Goal: Entertainment & Leisure: Consume media (video, audio)

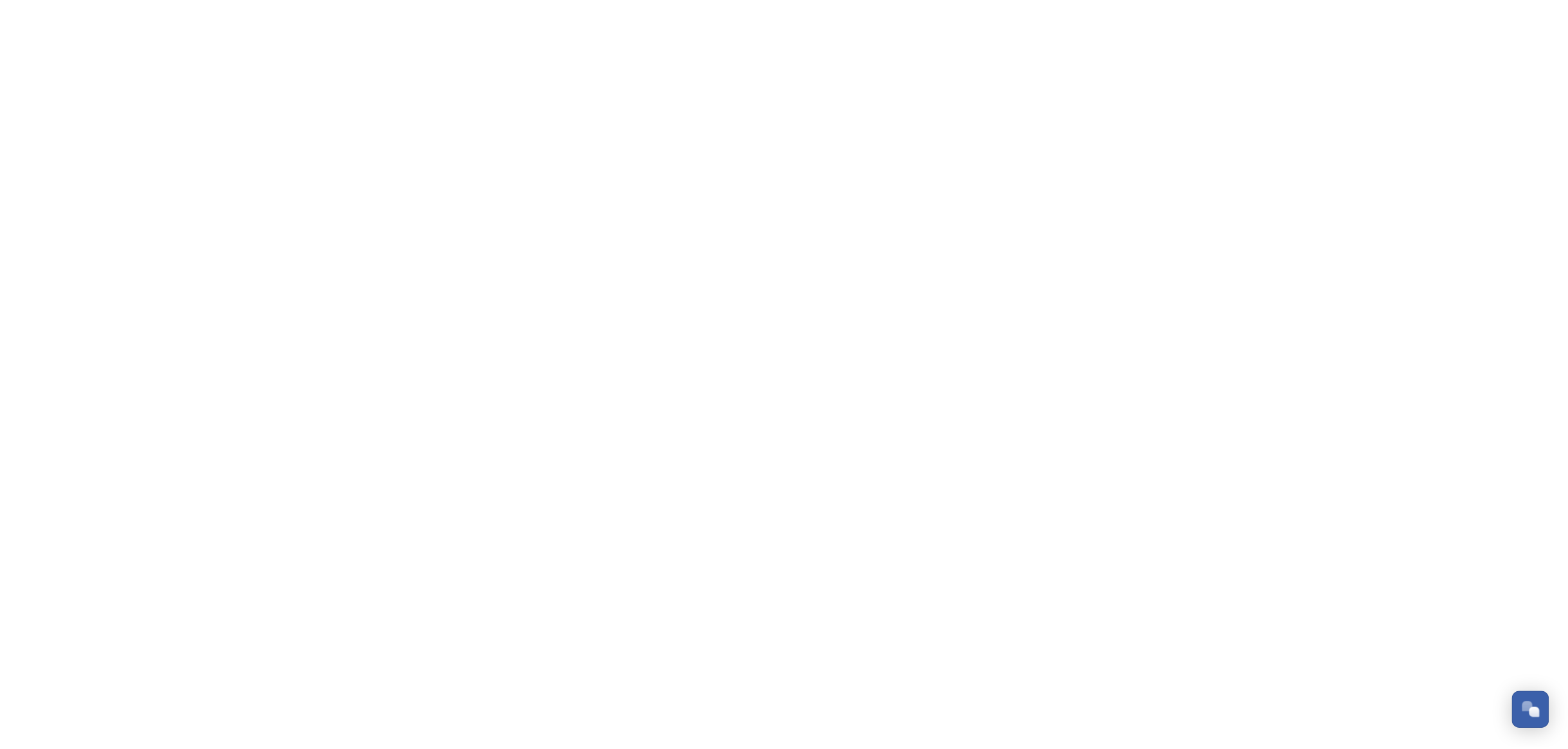
scroll to position [1864, 0]
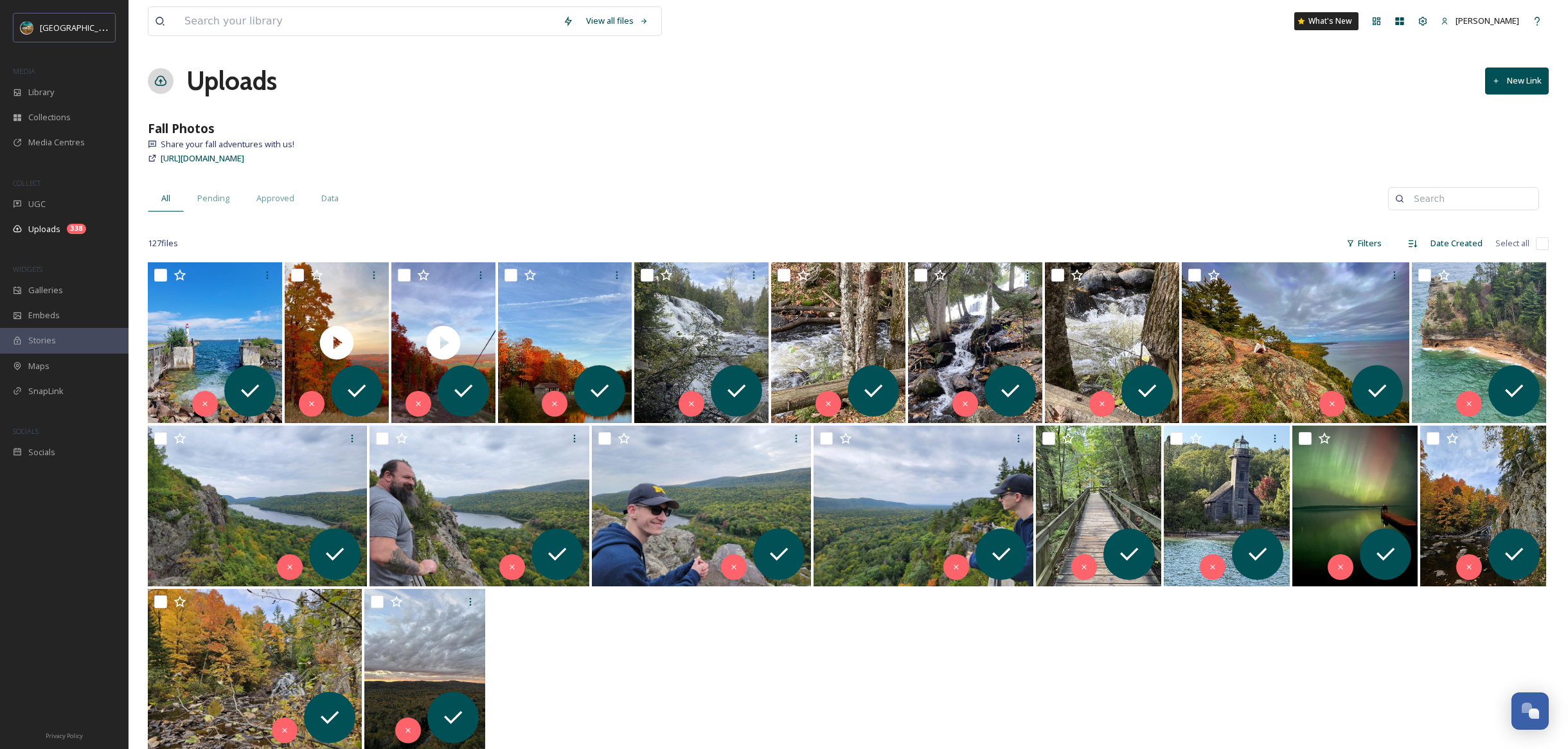
click at [669, 100] on div "View all files What's New [PERSON_NAME] Uploads New Link Fall Photos Share your…" at bounding box center [848, 506] width 1439 height 1012
click at [326, 296] on span "[EMAIL_ADDRESS]_6640.mov" at bounding box center [345, 295] width 108 height 12
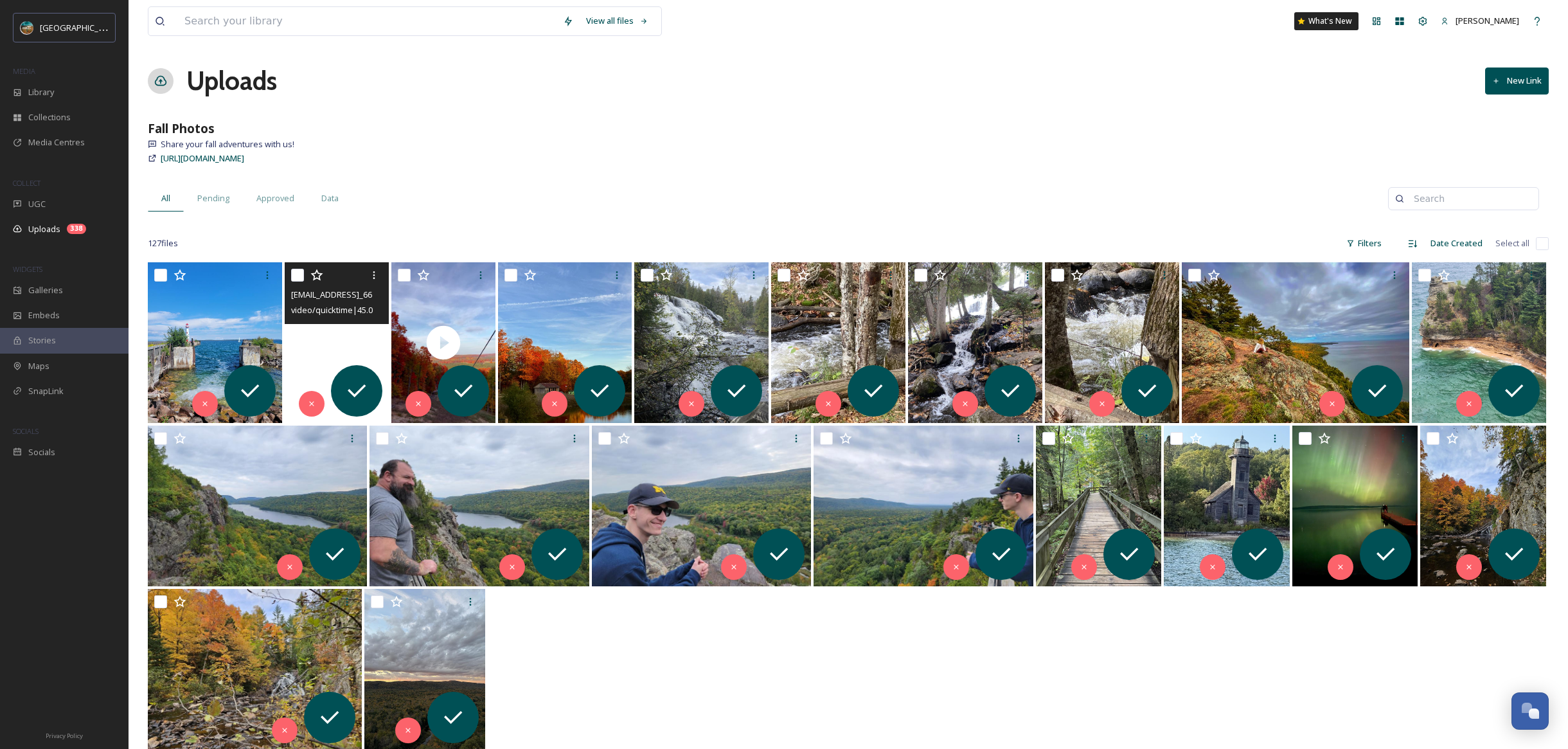
click at [357, 335] on video "ext_1759949961.737841_syedbfaizaan@gmail.com-IMG_6640.mov" at bounding box center [336, 343] width 104 height 161
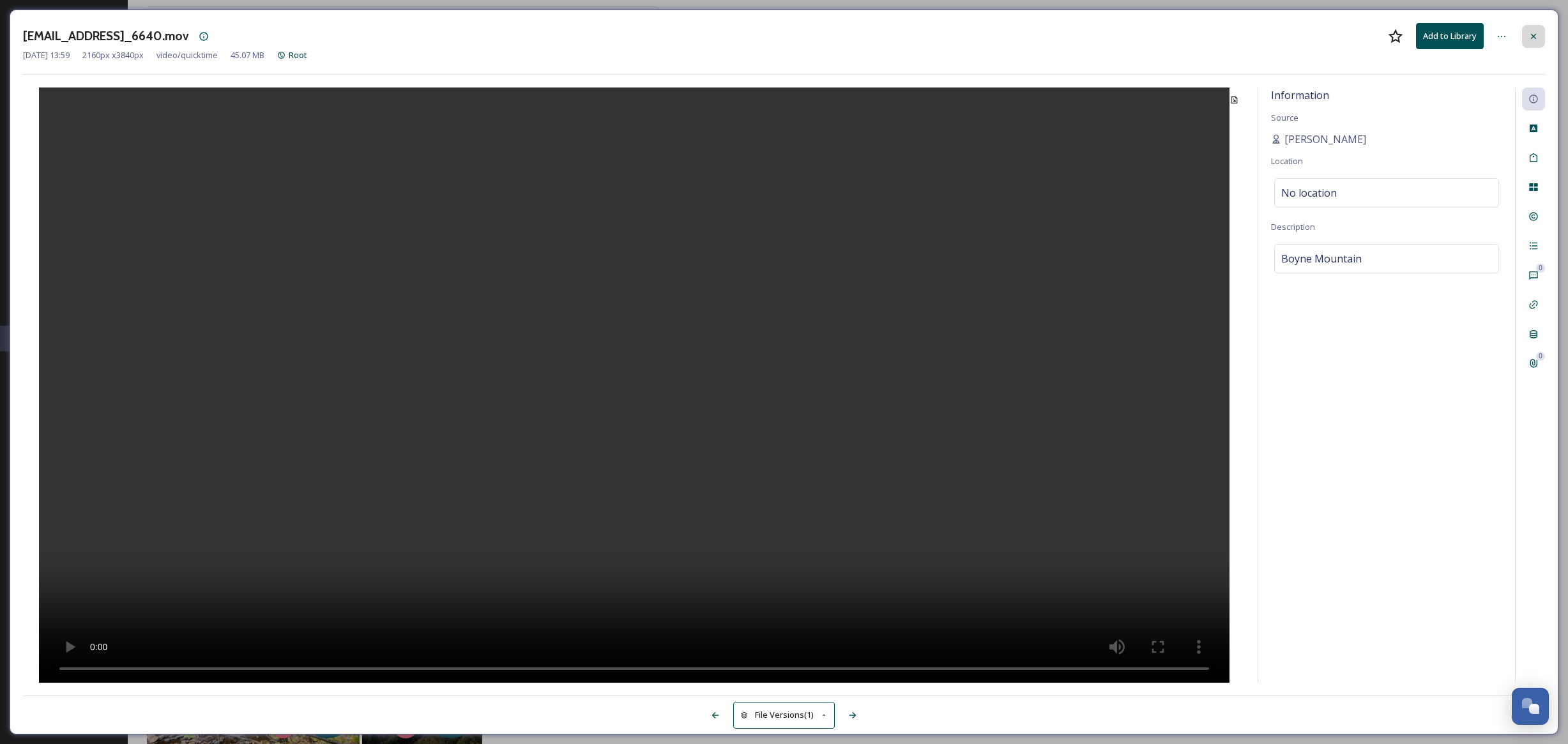
click at [1531, 39] on icon at bounding box center [1534, 37] width 11 height 11
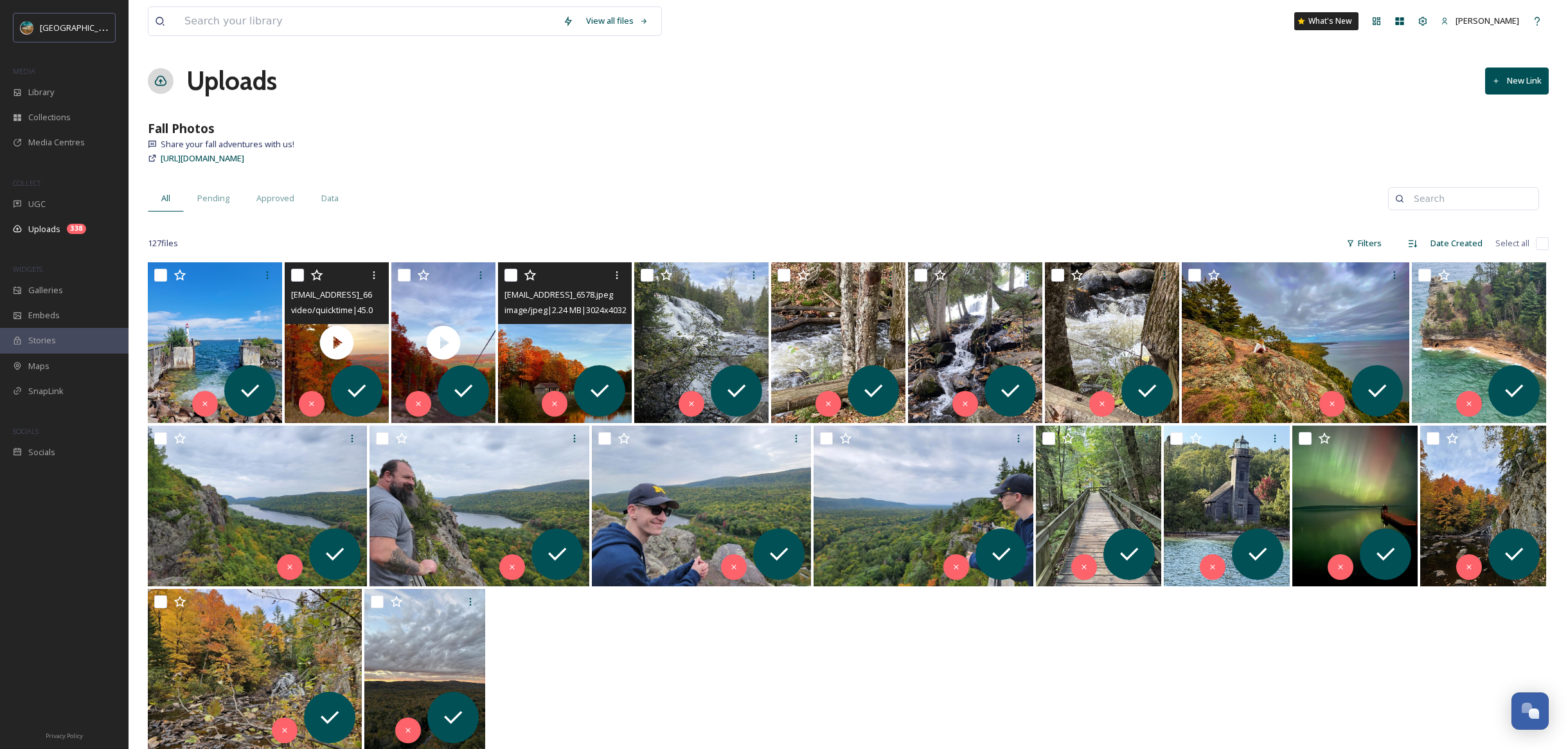
click at [551, 342] on img at bounding box center [565, 343] width 134 height 161
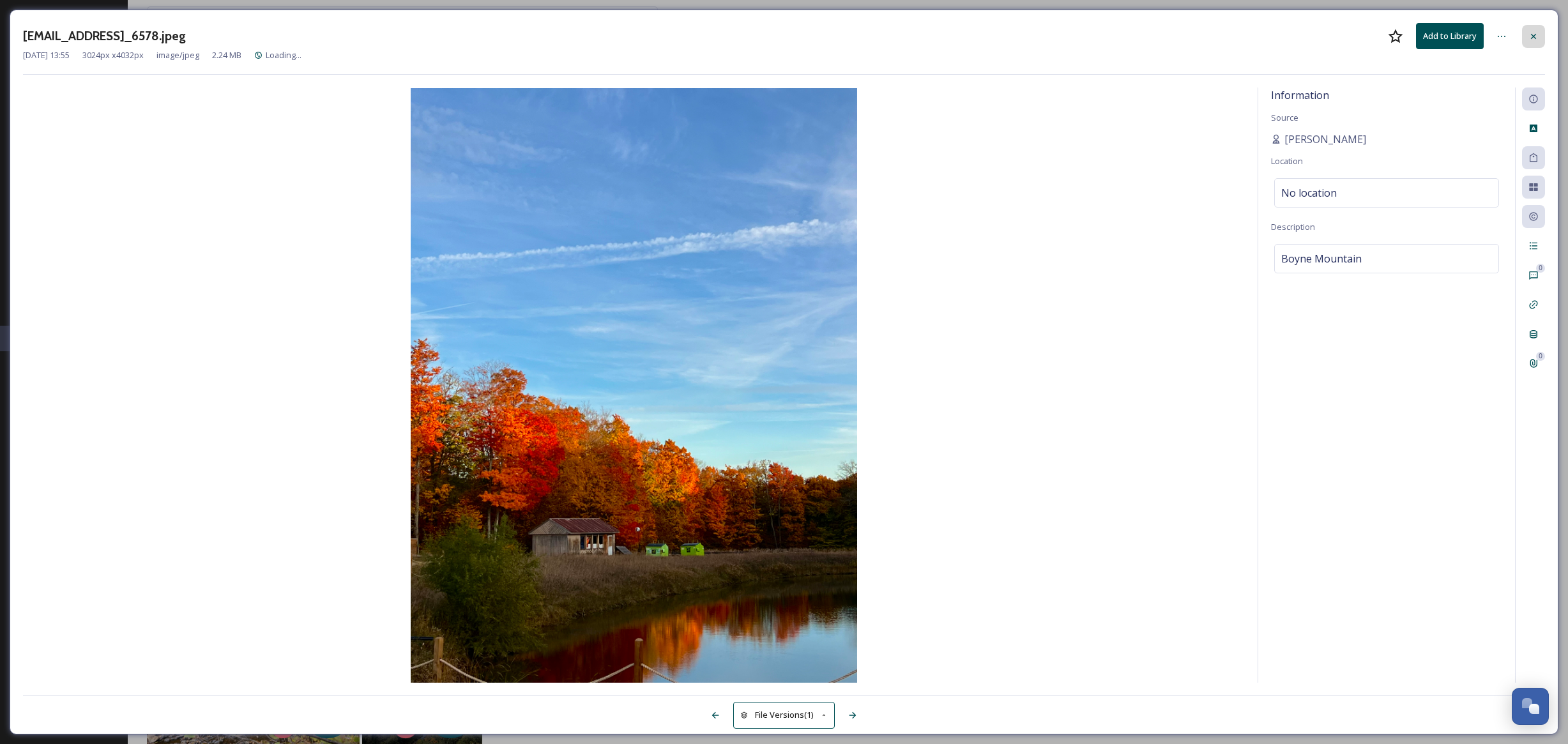
click at [1539, 38] on div at bounding box center [1534, 36] width 23 height 23
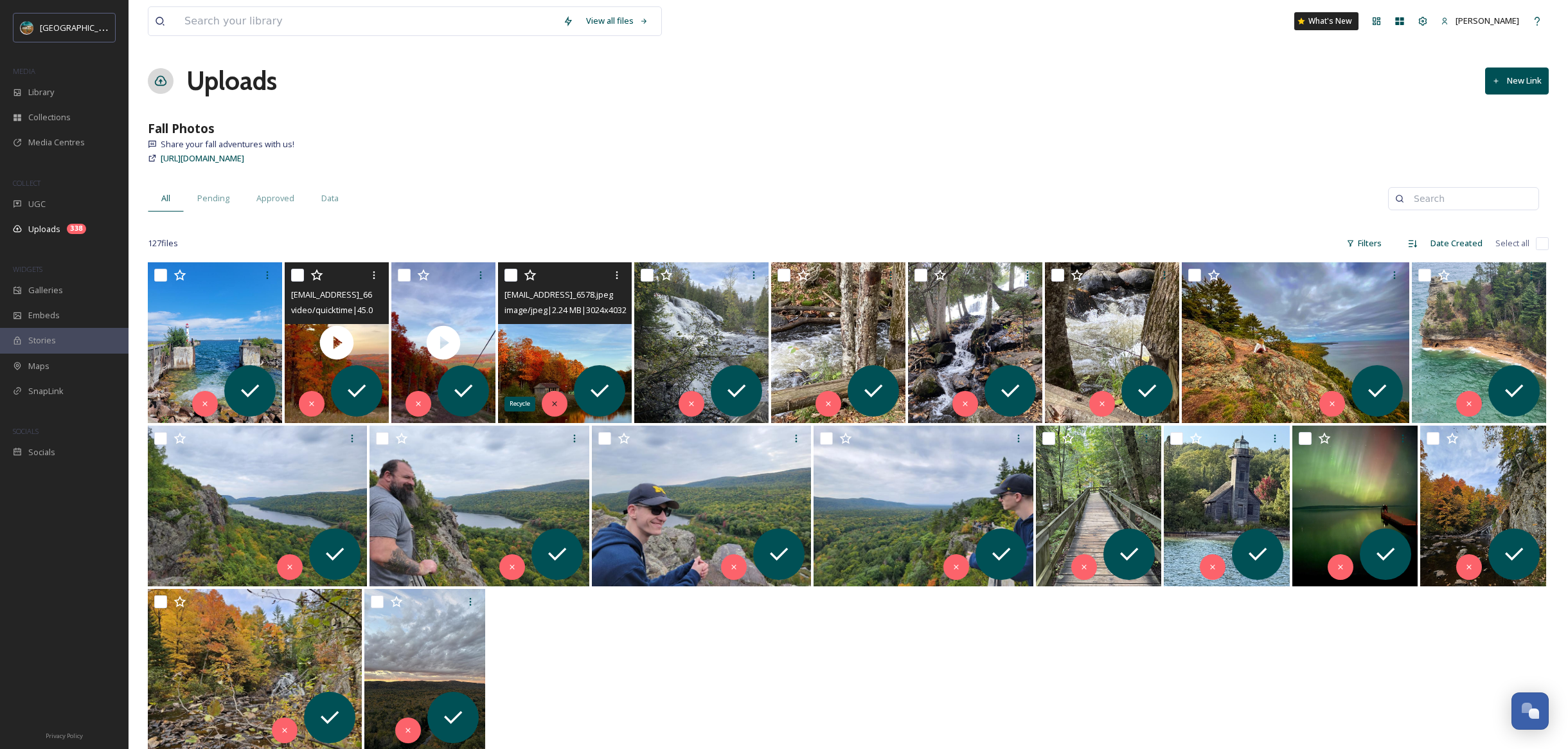
click at [548, 405] on div "Recycle" at bounding box center [554, 404] width 26 height 26
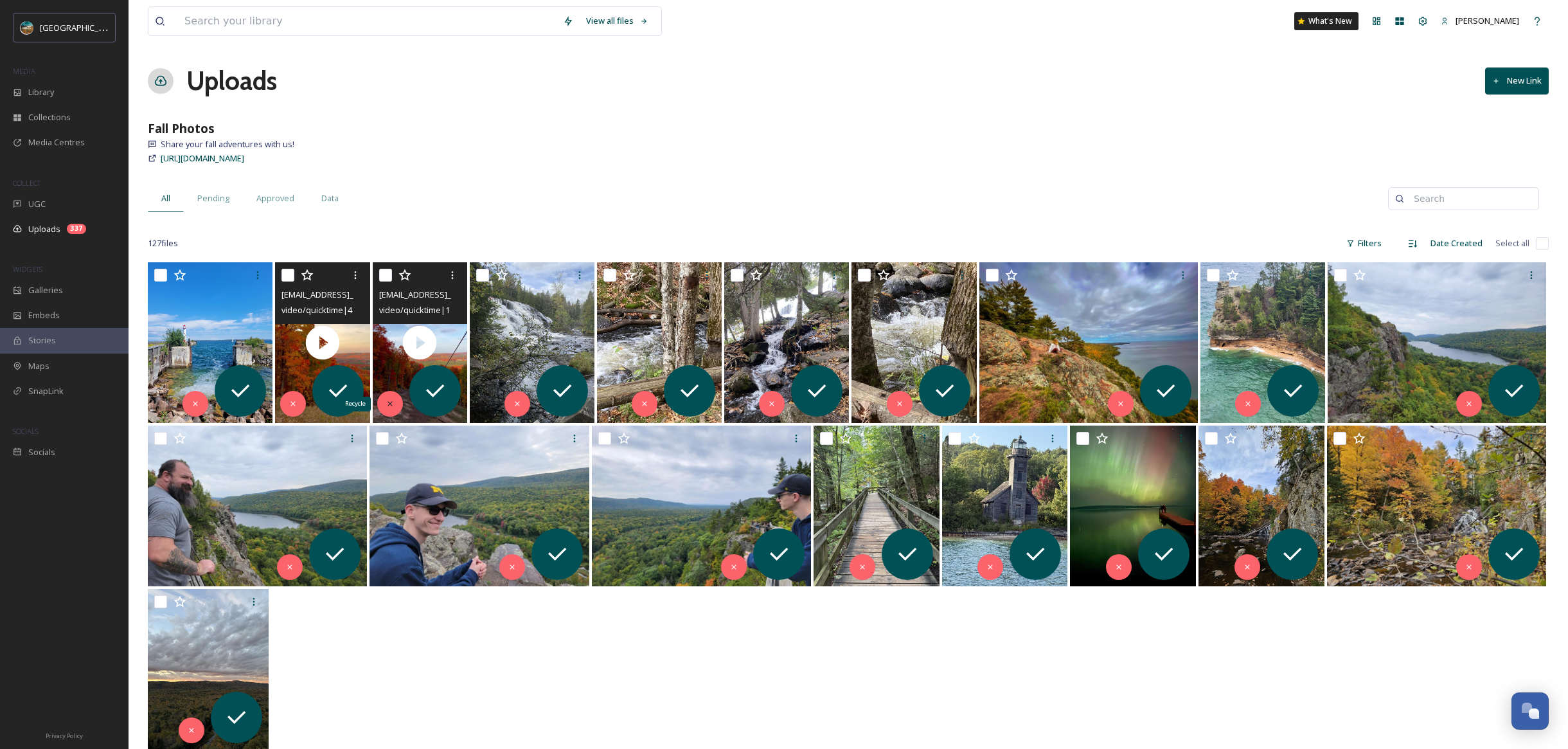
click at [390, 403] on icon at bounding box center [389, 404] width 4 height 4
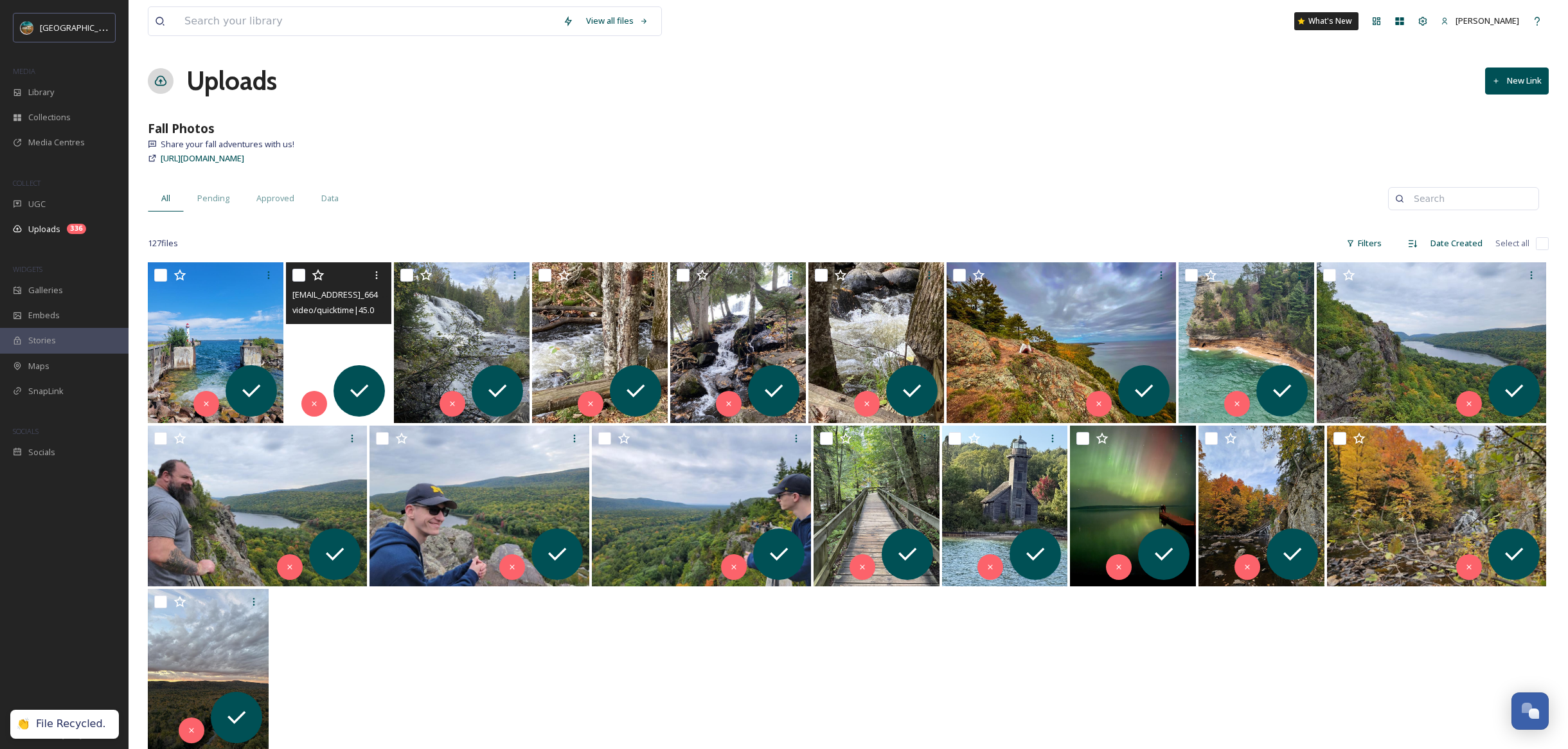
click at [307, 374] on video "ext_1759949961.737841_syedbfaizaan@gmail.com-IMG_6640.mov" at bounding box center [338, 343] width 106 height 161
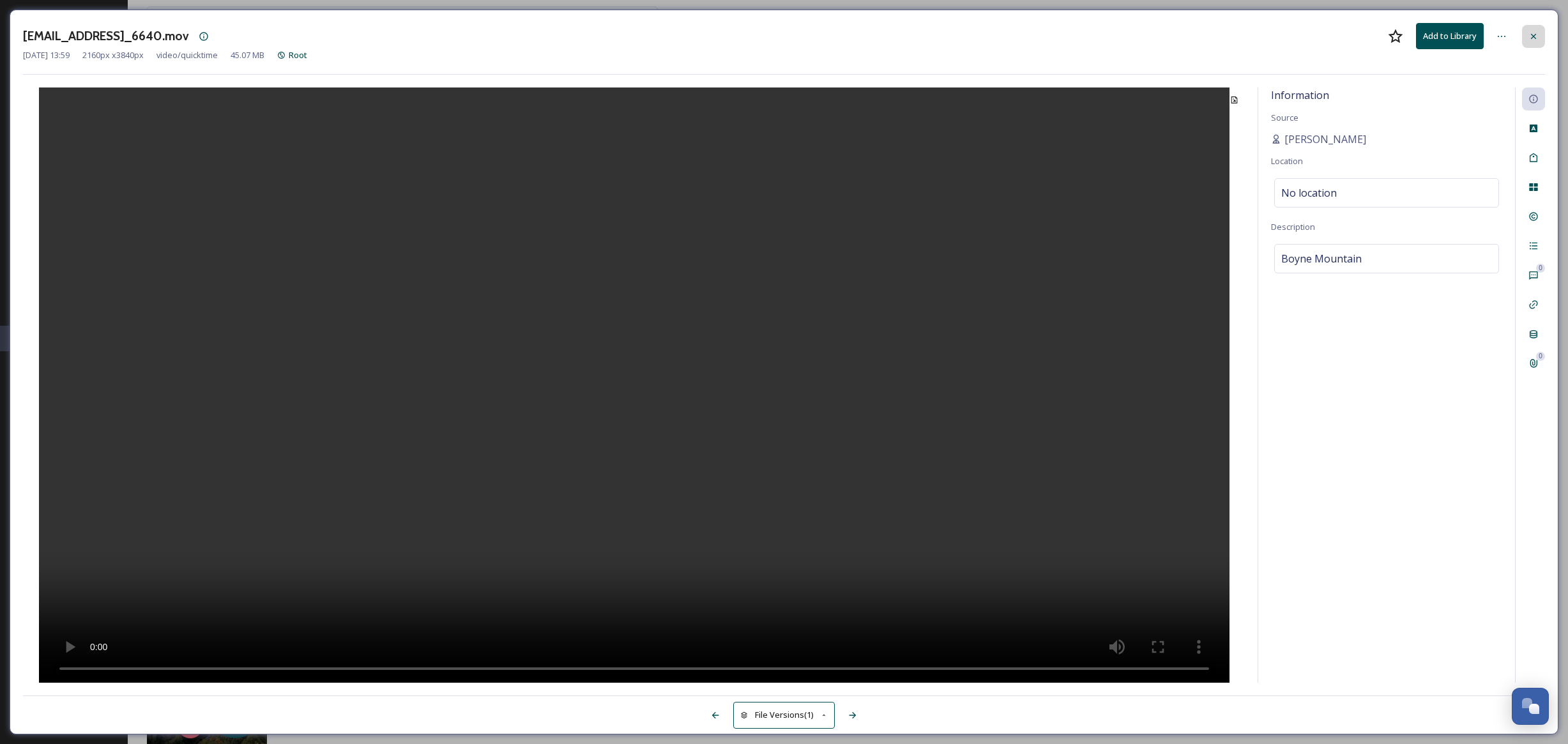
click at [1532, 41] on div at bounding box center [1534, 36] width 23 height 23
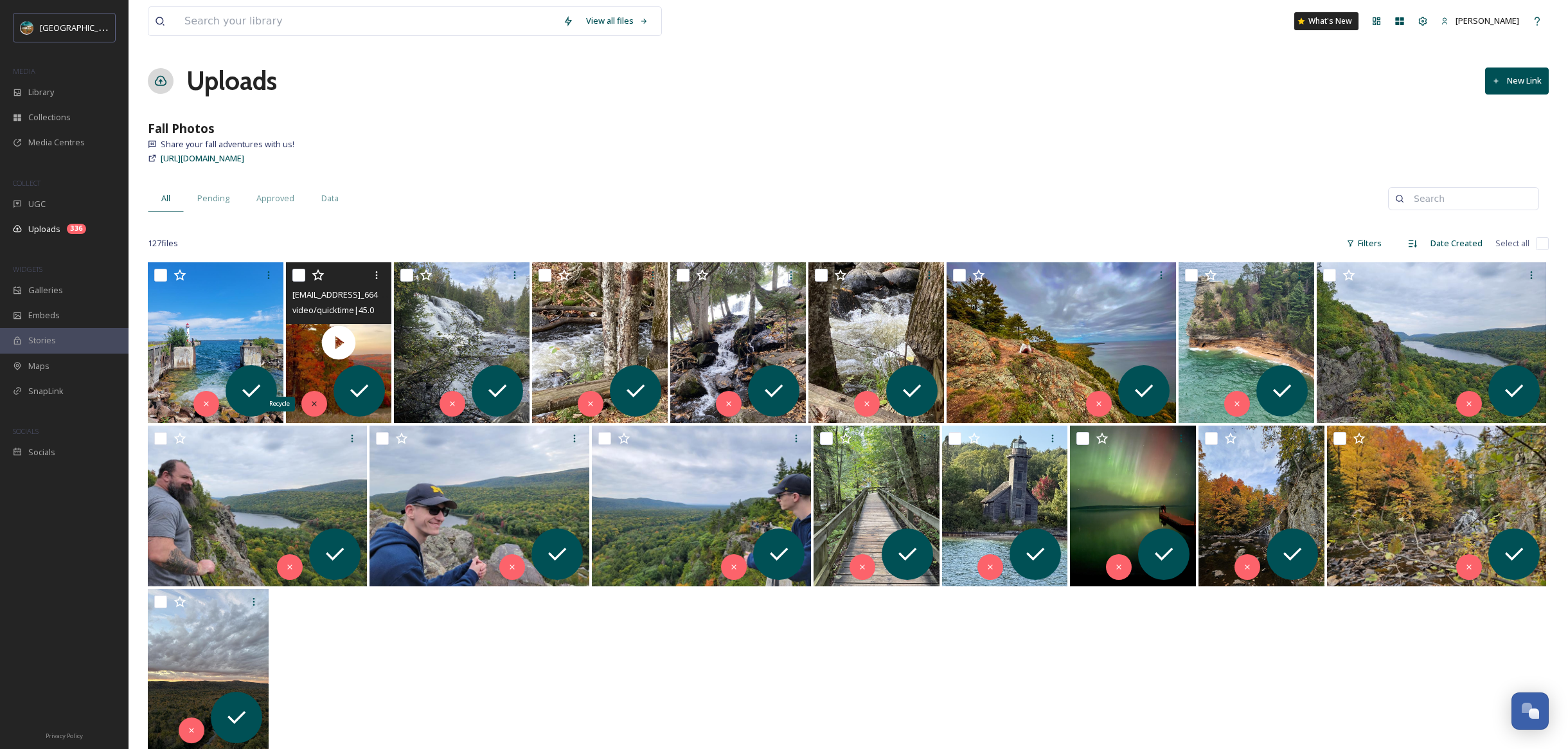
click at [309, 398] on div "Recycle" at bounding box center [314, 404] width 26 height 26
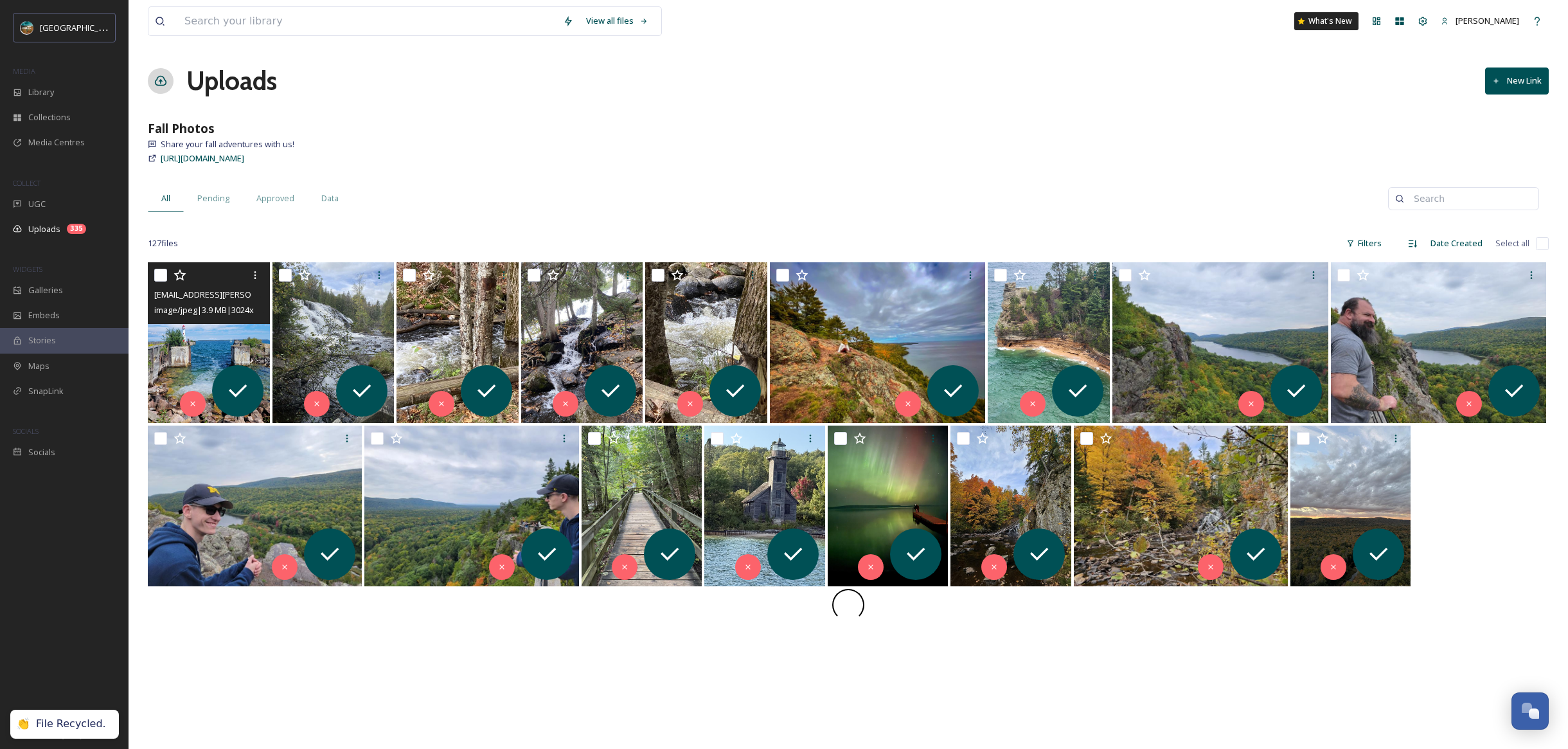
click at [184, 367] on img at bounding box center [209, 343] width 122 height 161
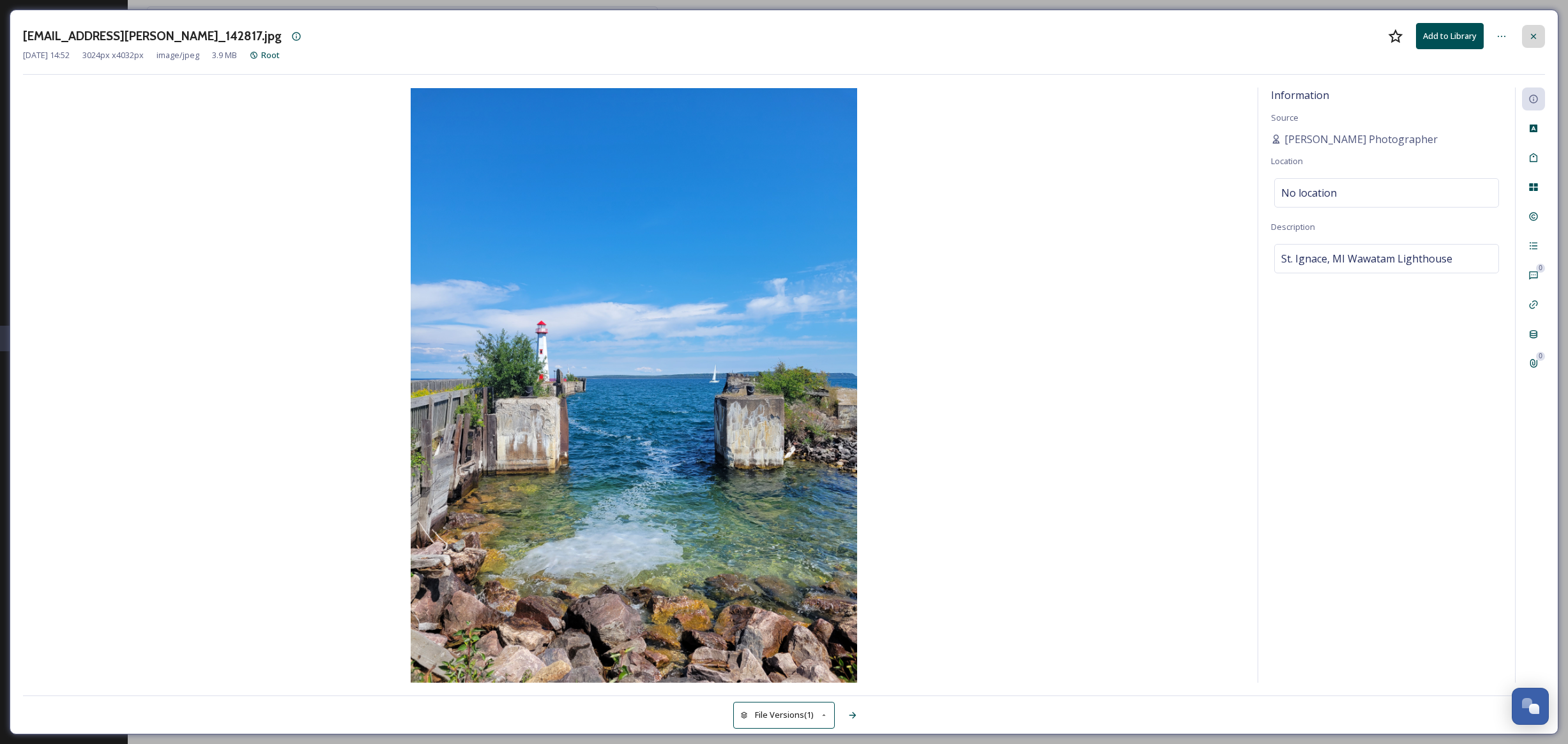
click at [1535, 38] on icon at bounding box center [1534, 37] width 11 height 11
